Goal: Task Accomplishment & Management: Complete application form

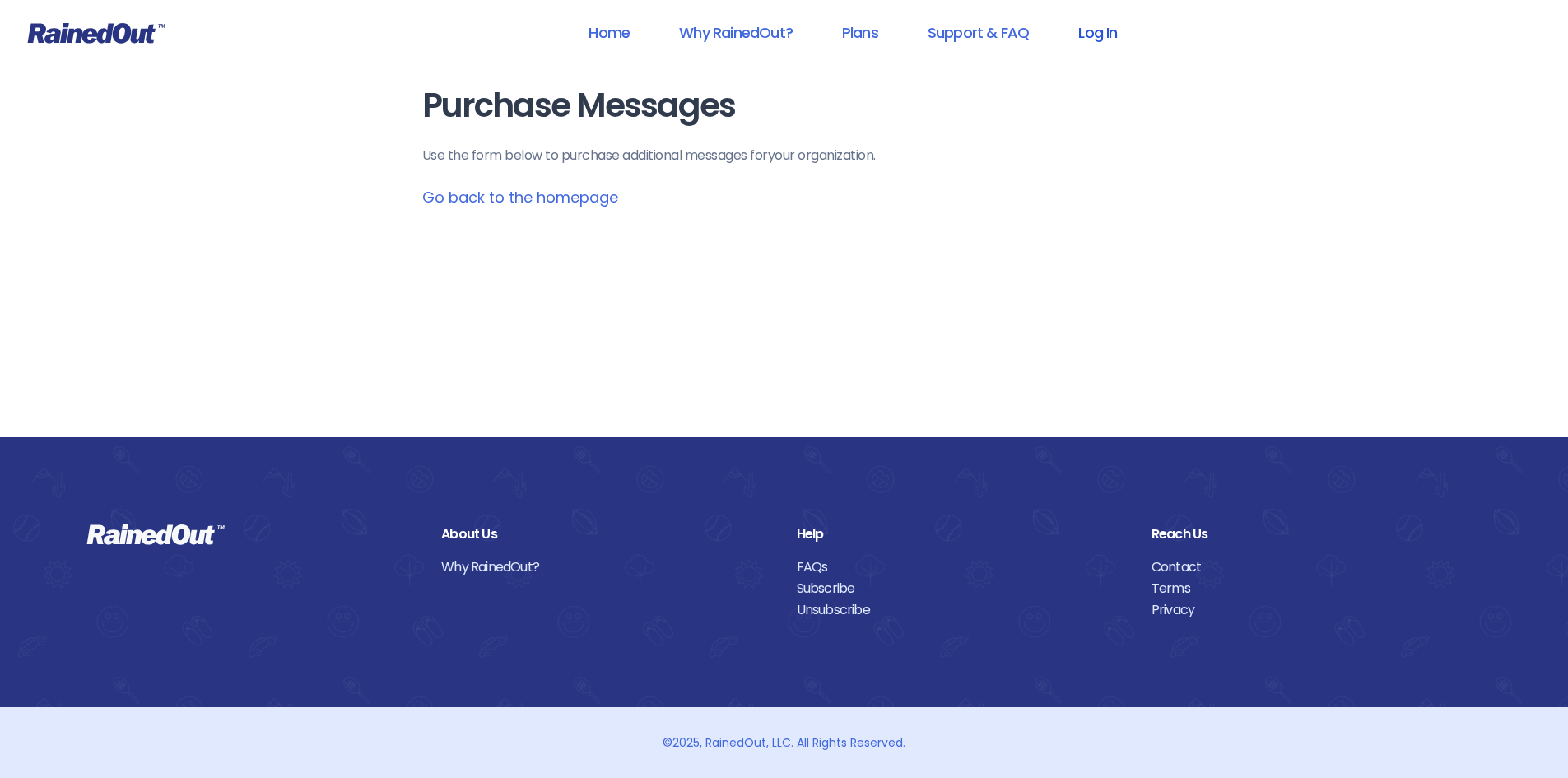
click at [1115, 41] on link "Log In" at bounding box center [1097, 32] width 82 height 37
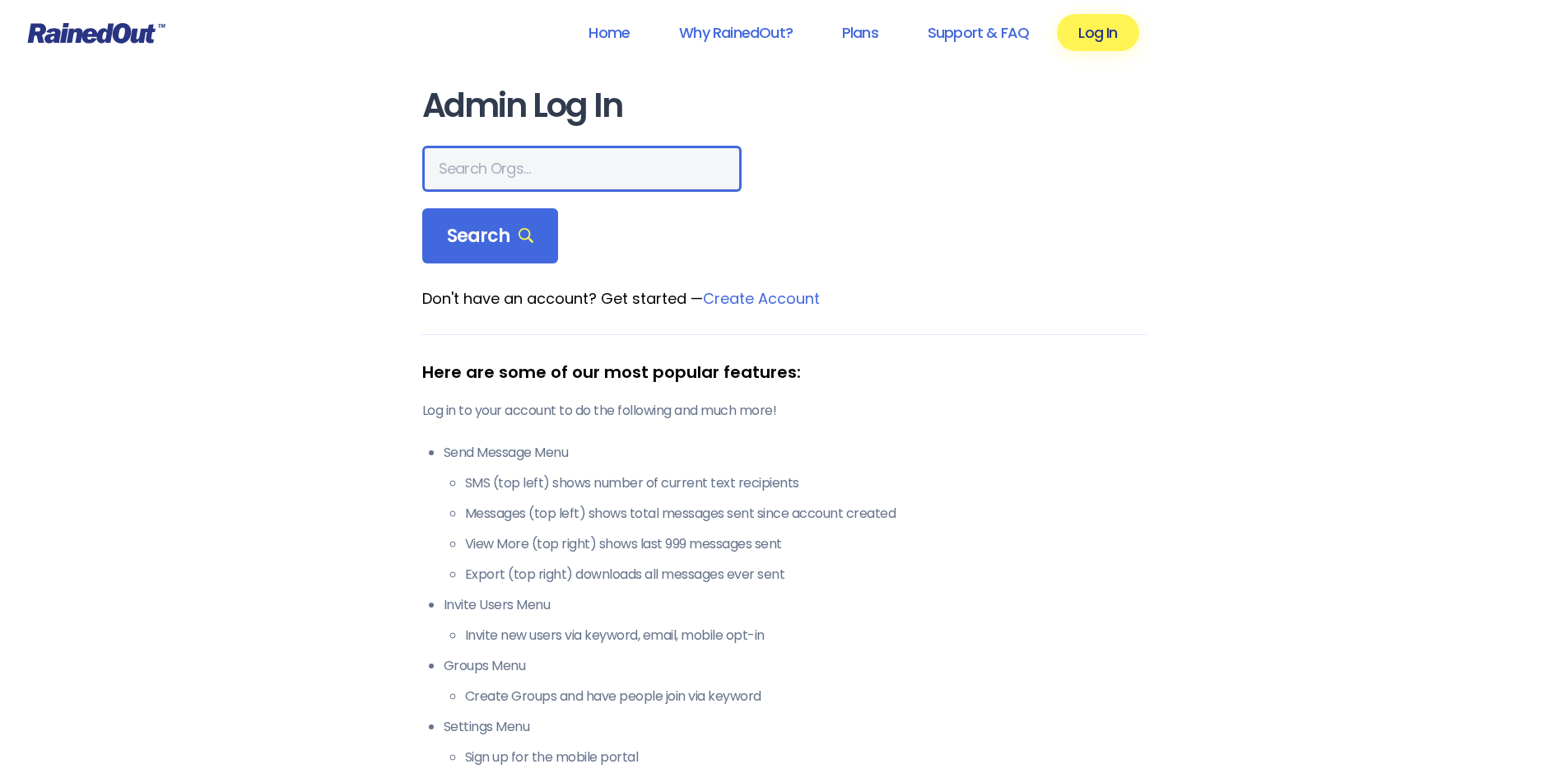
click at [533, 176] on input "text" at bounding box center [582, 169] width 320 height 46
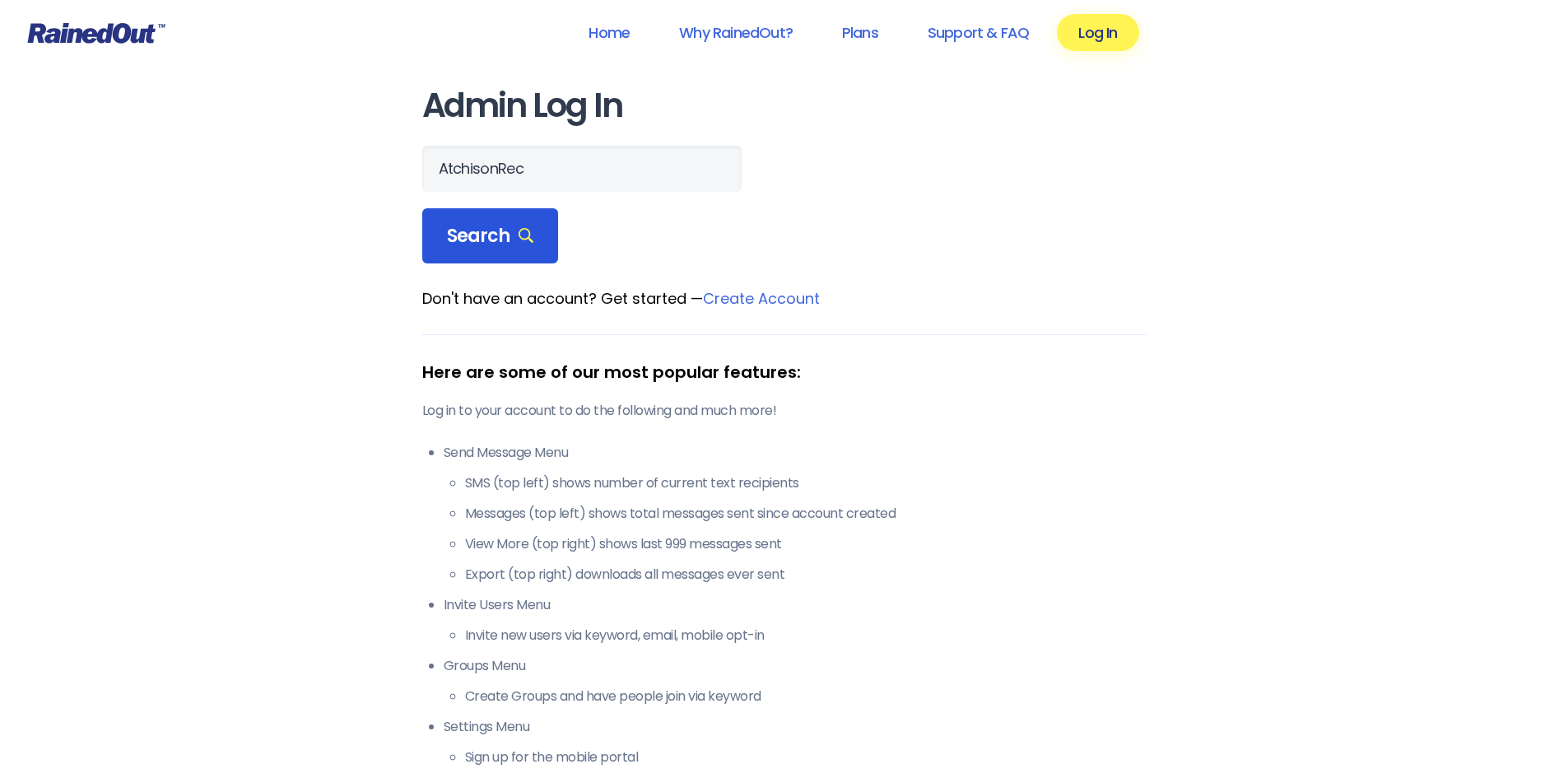
click at [516, 226] on span "Search" at bounding box center [490, 236] width 87 height 23
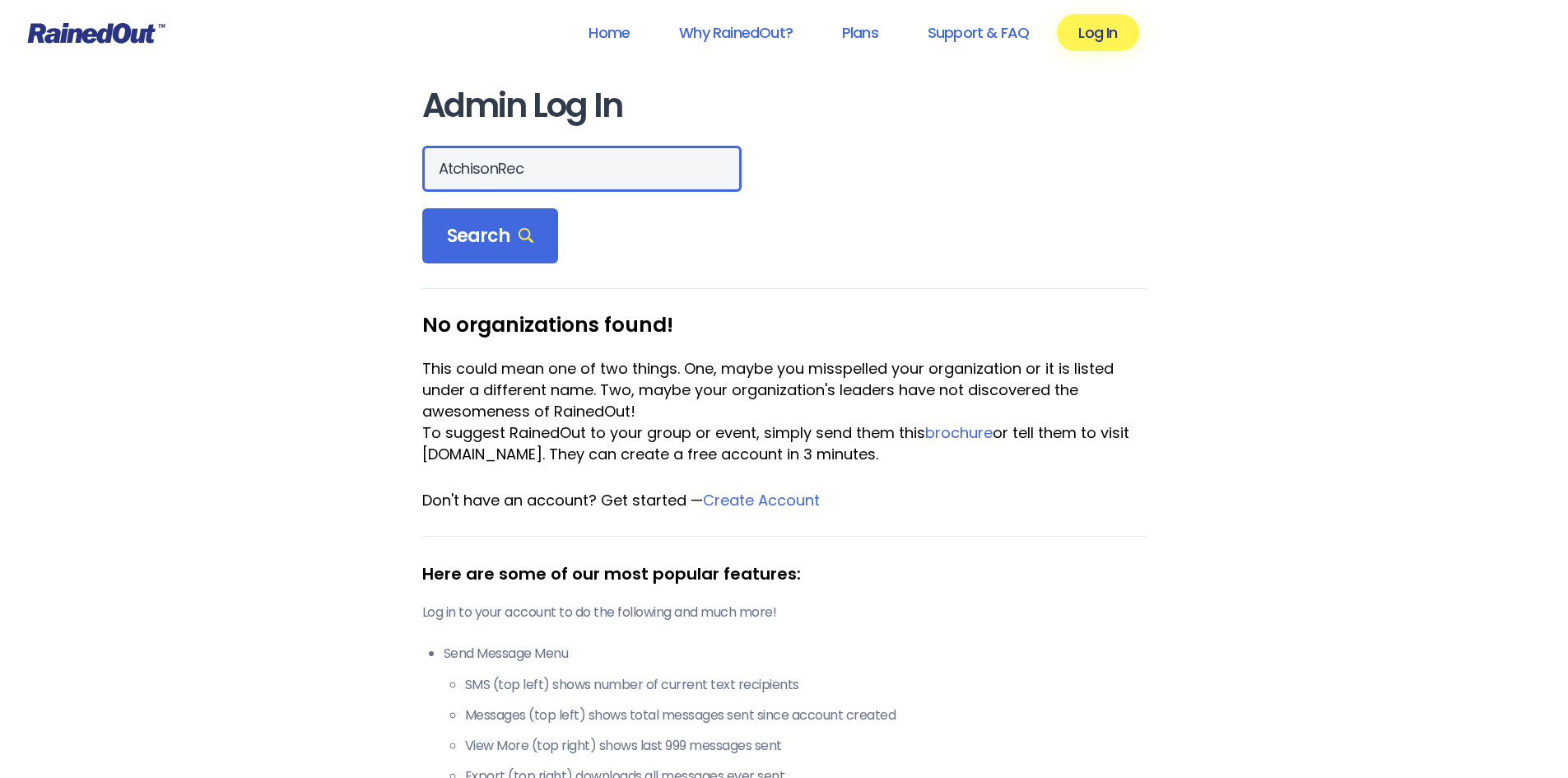
click at [501, 165] on input "AtchisonRec" at bounding box center [582, 169] width 320 height 46
type input "[PERSON_NAME] Rec"
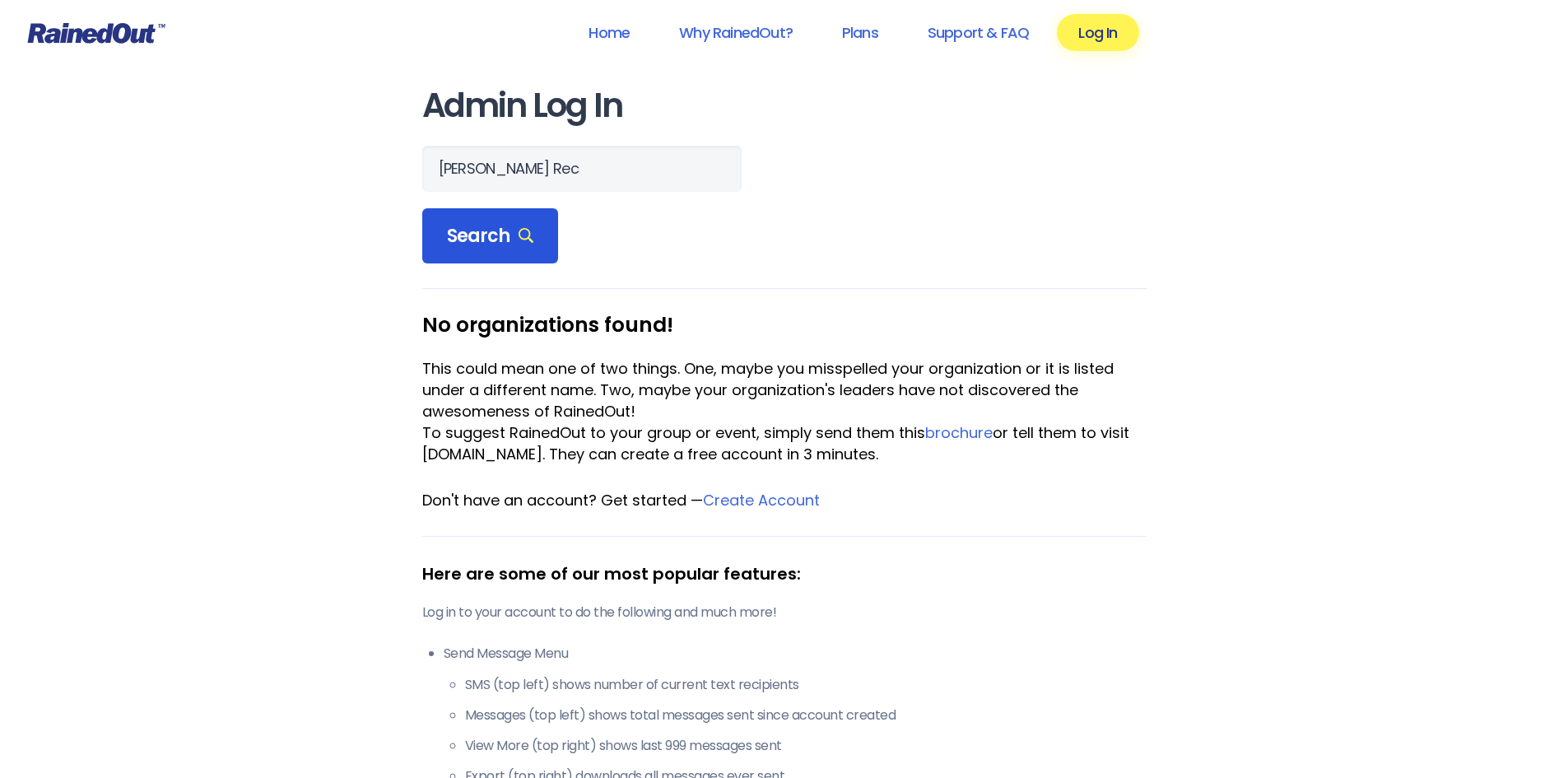
click at [512, 232] on span "Search" at bounding box center [490, 236] width 87 height 23
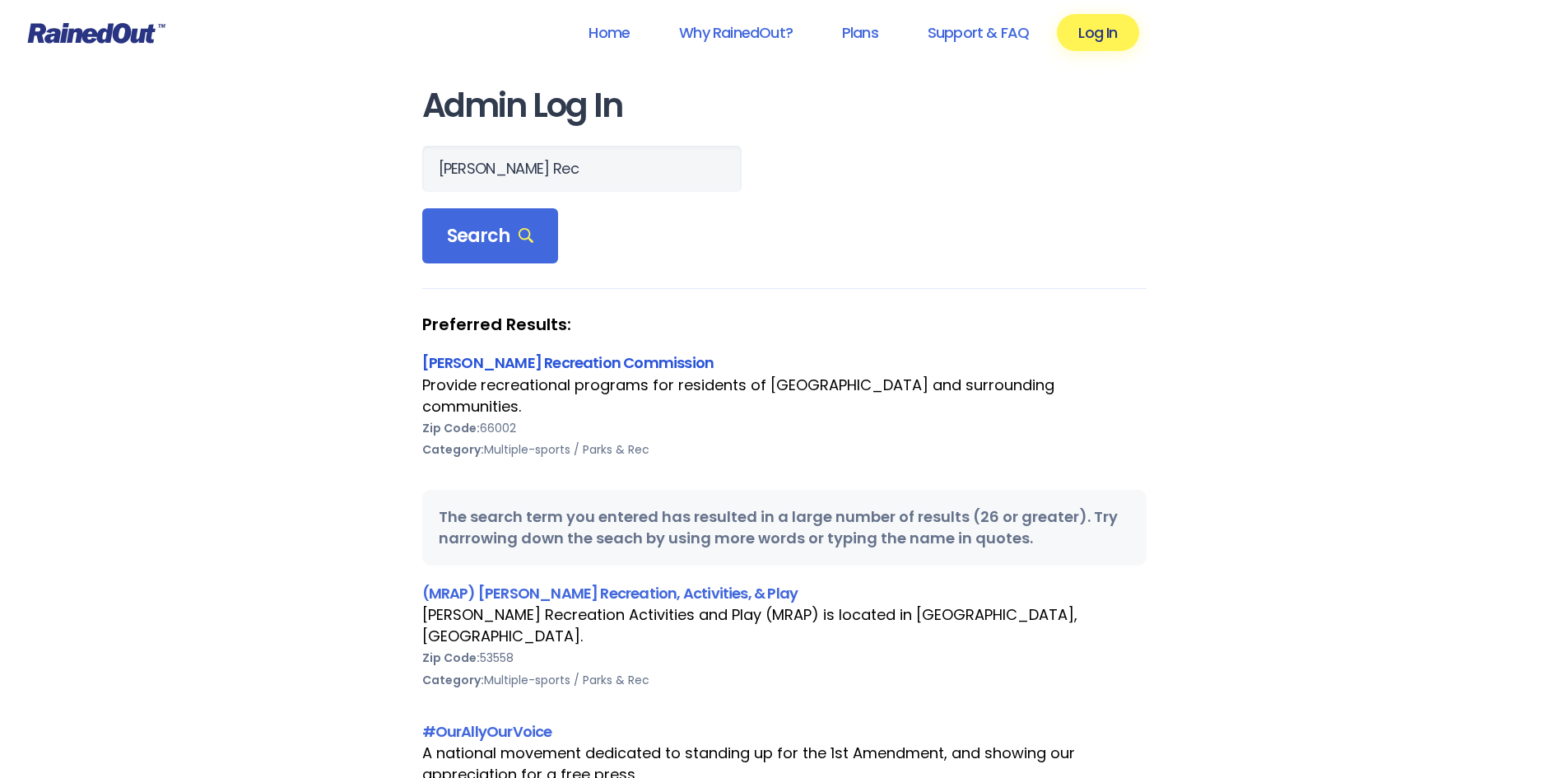
click at [537, 360] on link "[PERSON_NAME] Recreation Commission" at bounding box center [568, 363] width 292 height 20
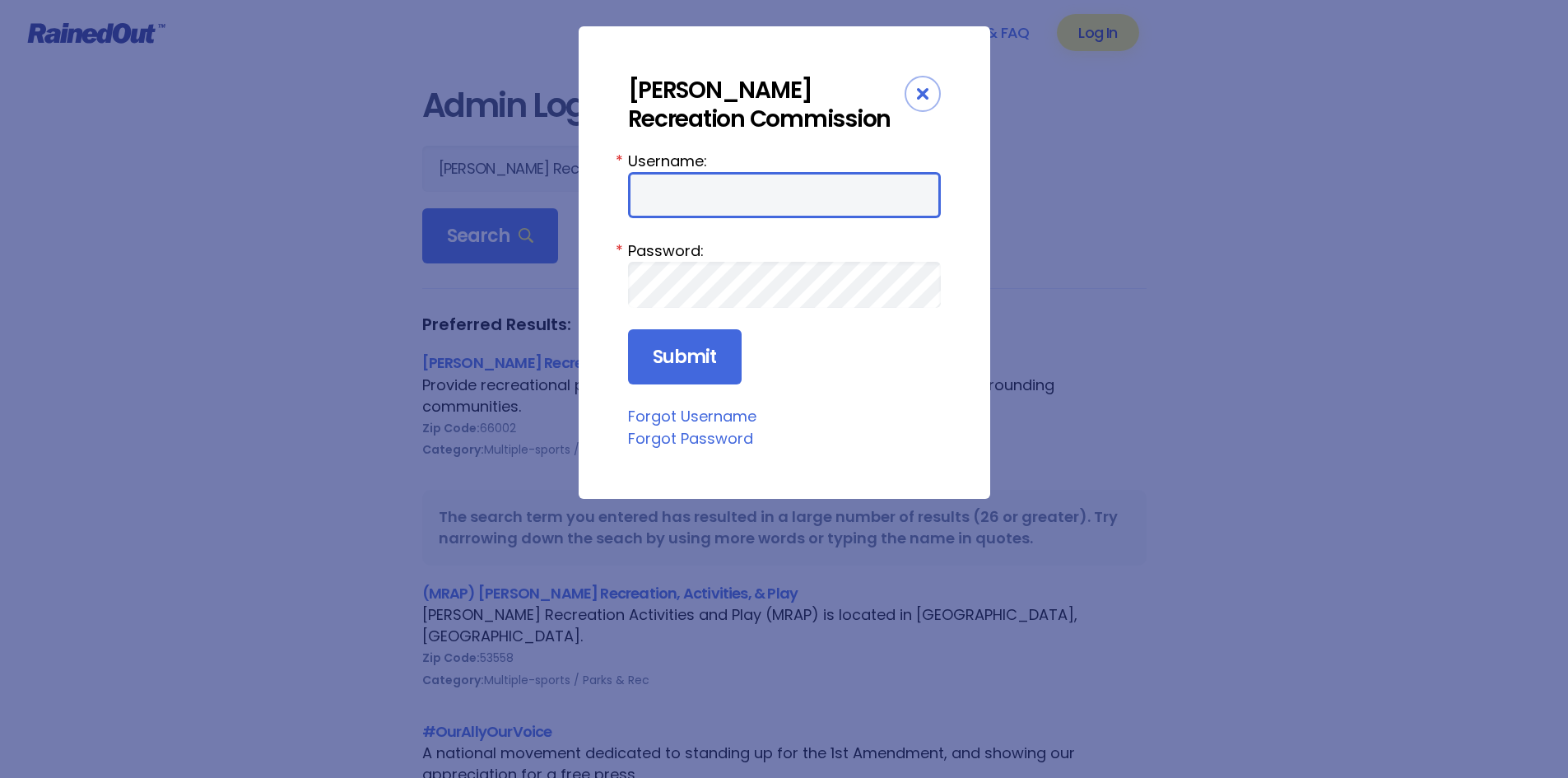
click at [676, 203] on input "Username:" at bounding box center [784, 196] width 312 height 46
type input "AtchisonRec"
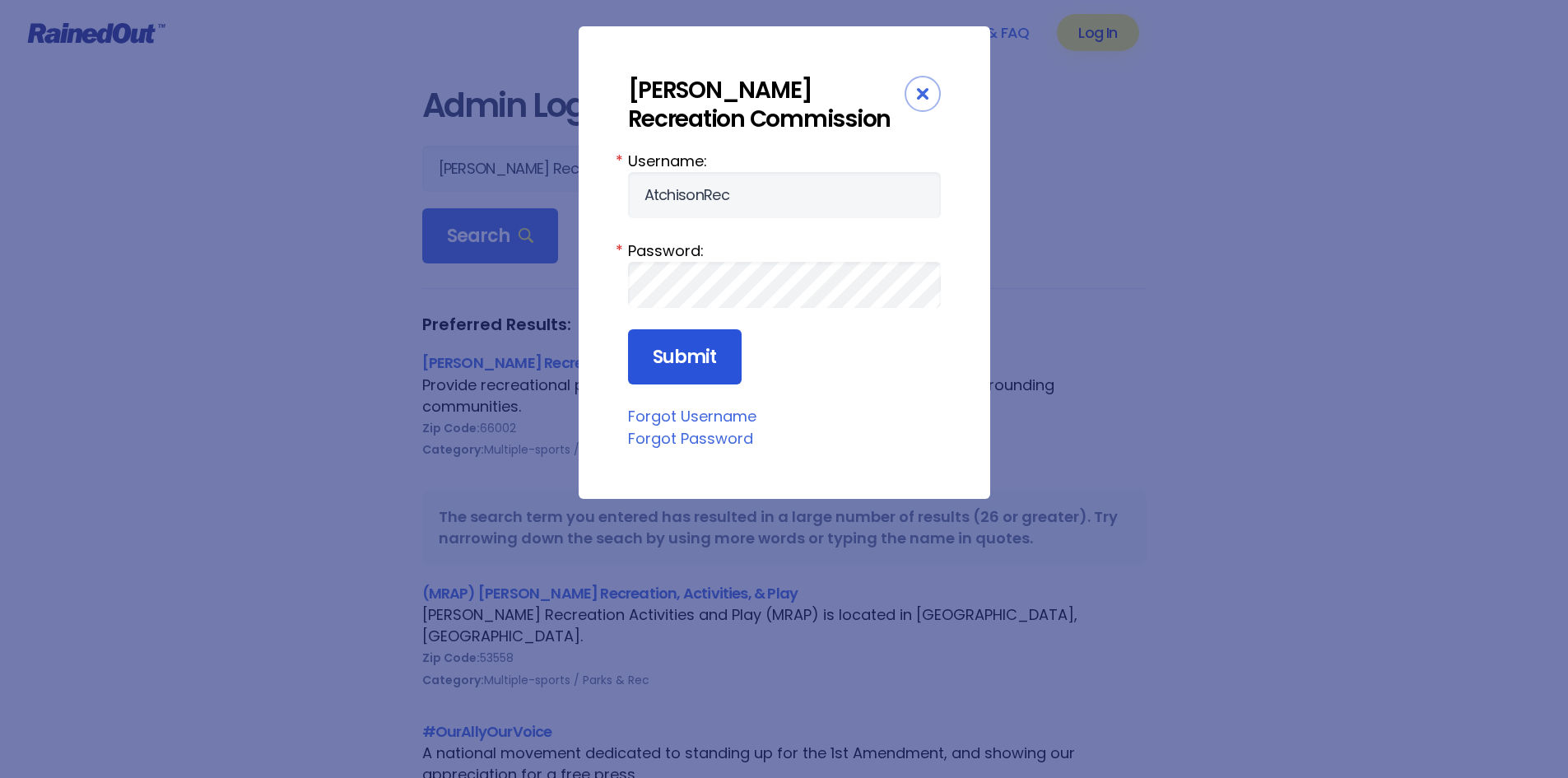
click at [657, 373] on input "Submit" at bounding box center [685, 357] width 114 height 56
